Goal: Task Accomplishment & Management: Manage account settings

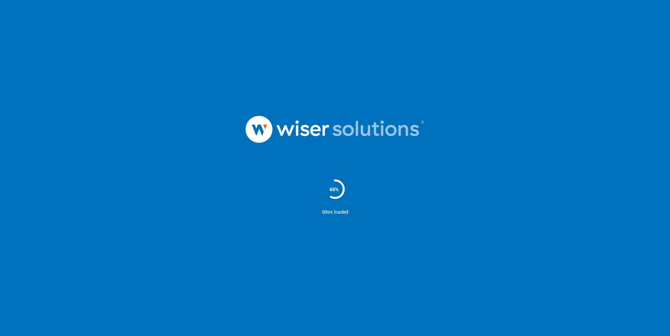
click at [304, 95] on img at bounding box center [335, 129] width 233 height 81
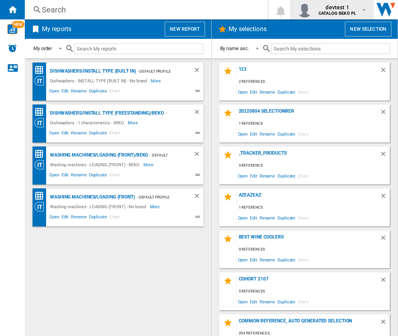
click at [344, 7] on span "devtest 1" at bounding box center [338, 7] width 38 height 8
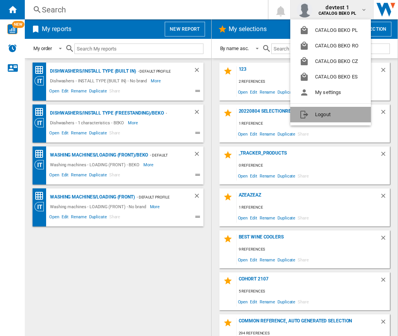
click at [319, 110] on button "Logout" at bounding box center [331, 115] width 81 height 16
